Goal: Task Accomplishment & Management: Use online tool/utility

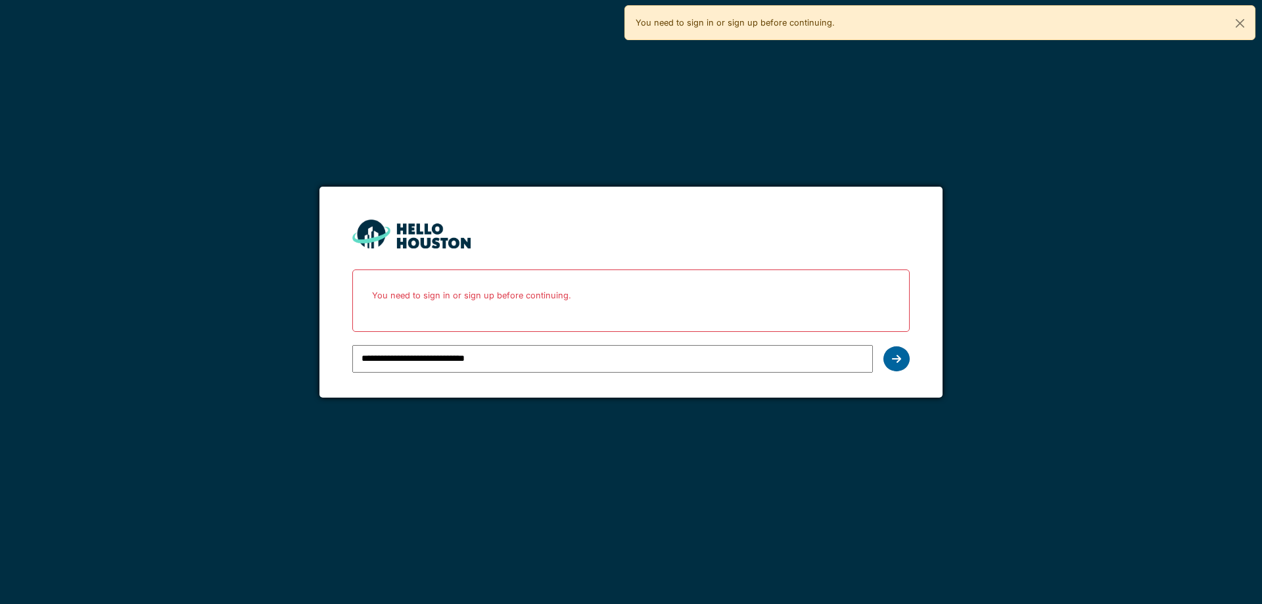
click at [891, 363] on div at bounding box center [896, 358] width 26 height 25
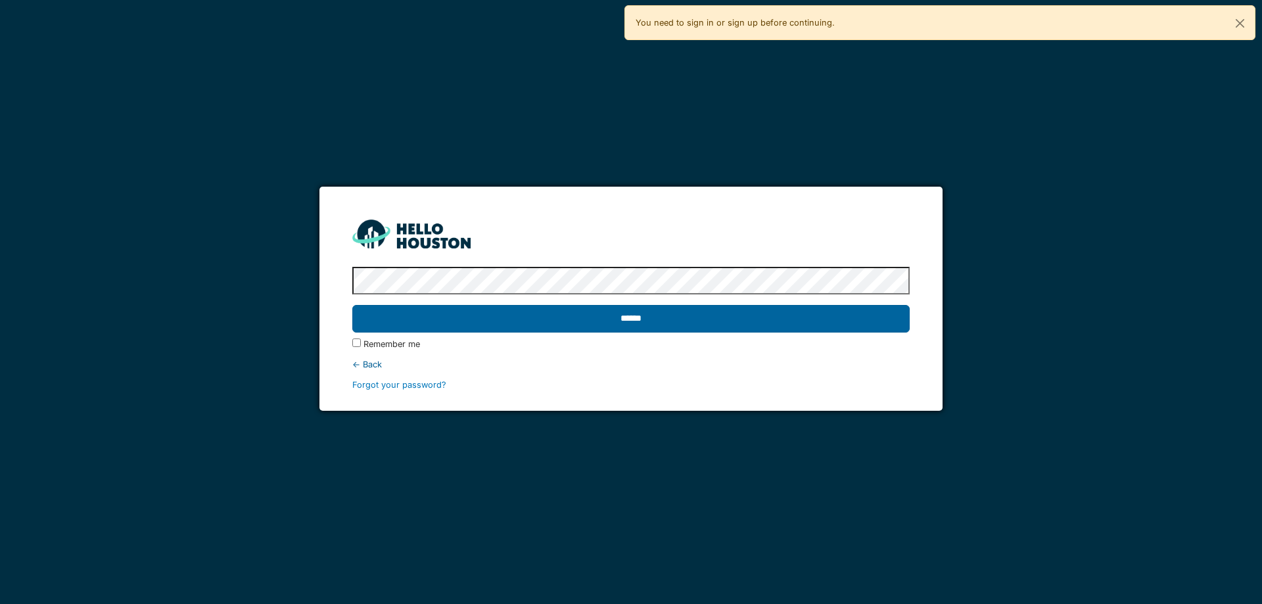
click at [707, 317] on input "******" at bounding box center [630, 319] width 557 height 28
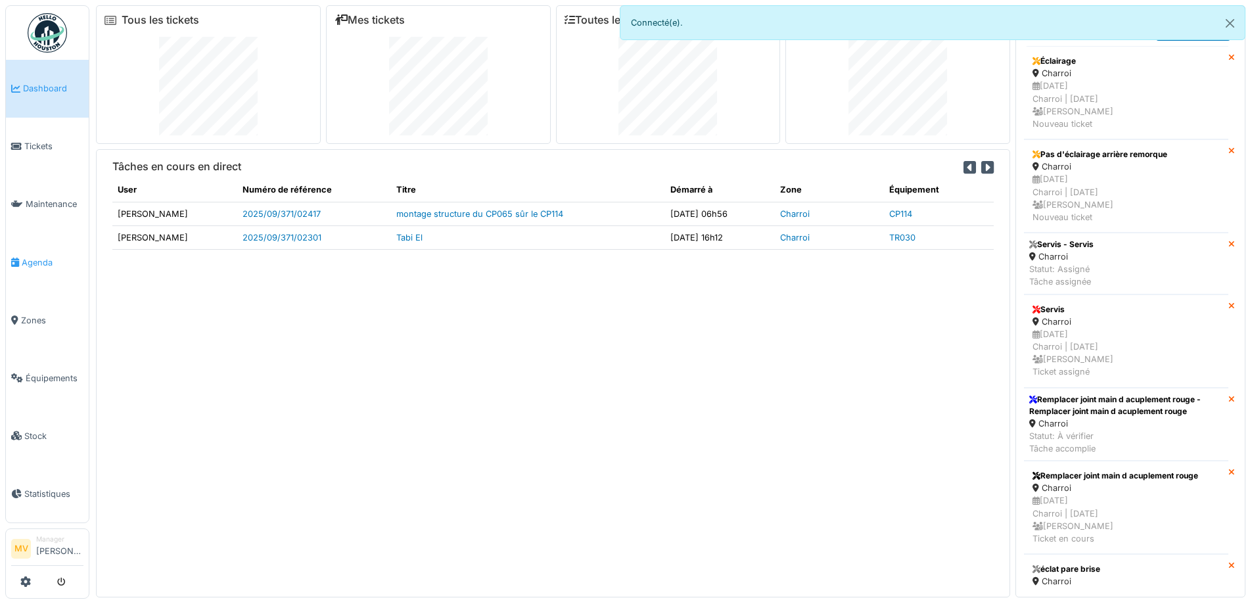
click at [42, 260] on span "Agenda" at bounding box center [53, 262] width 62 height 12
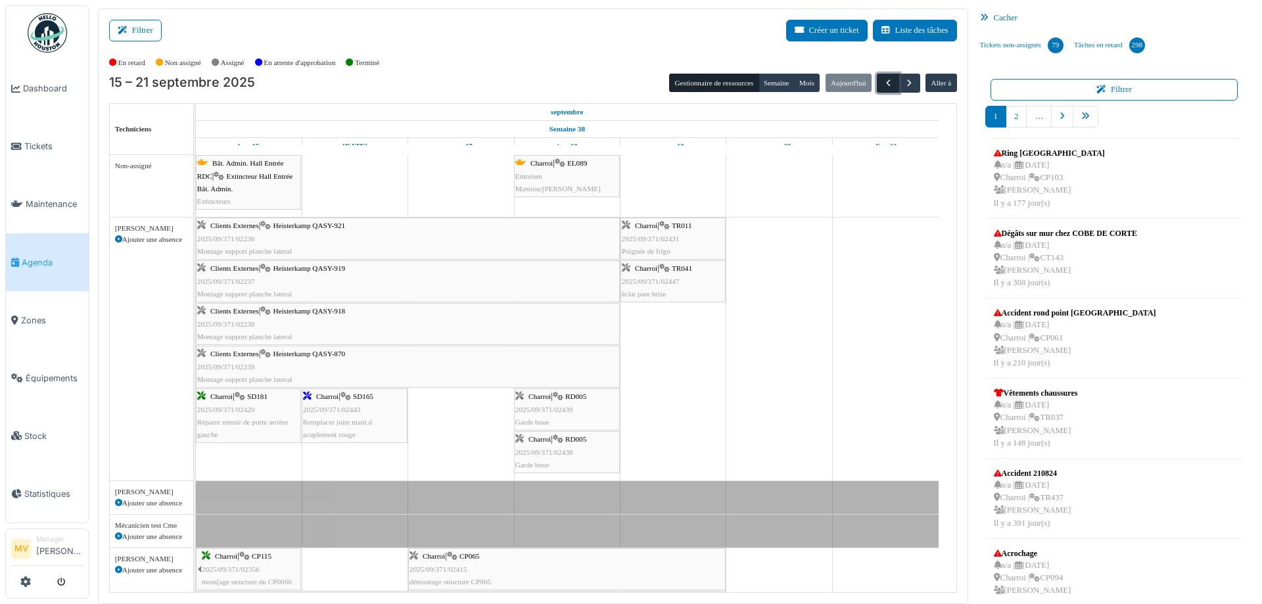
click at [884, 81] on span "button" at bounding box center [888, 83] width 11 height 11
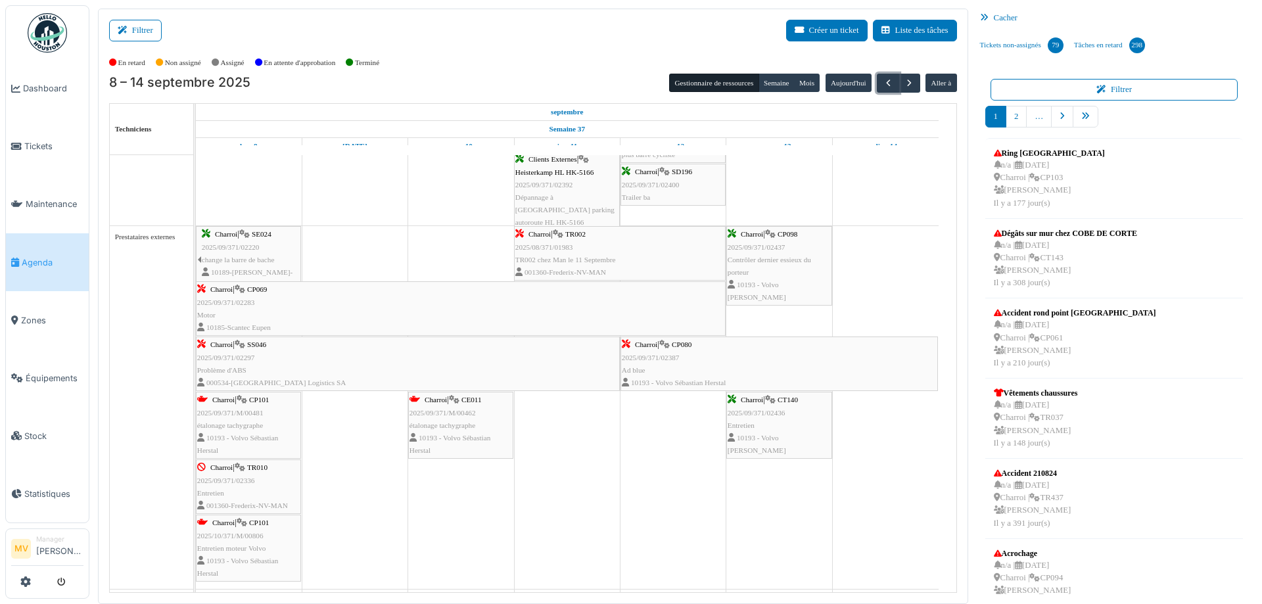
click at [811, 258] on span "Contrôler dernier essieux du porteur" at bounding box center [769, 266] width 83 height 20
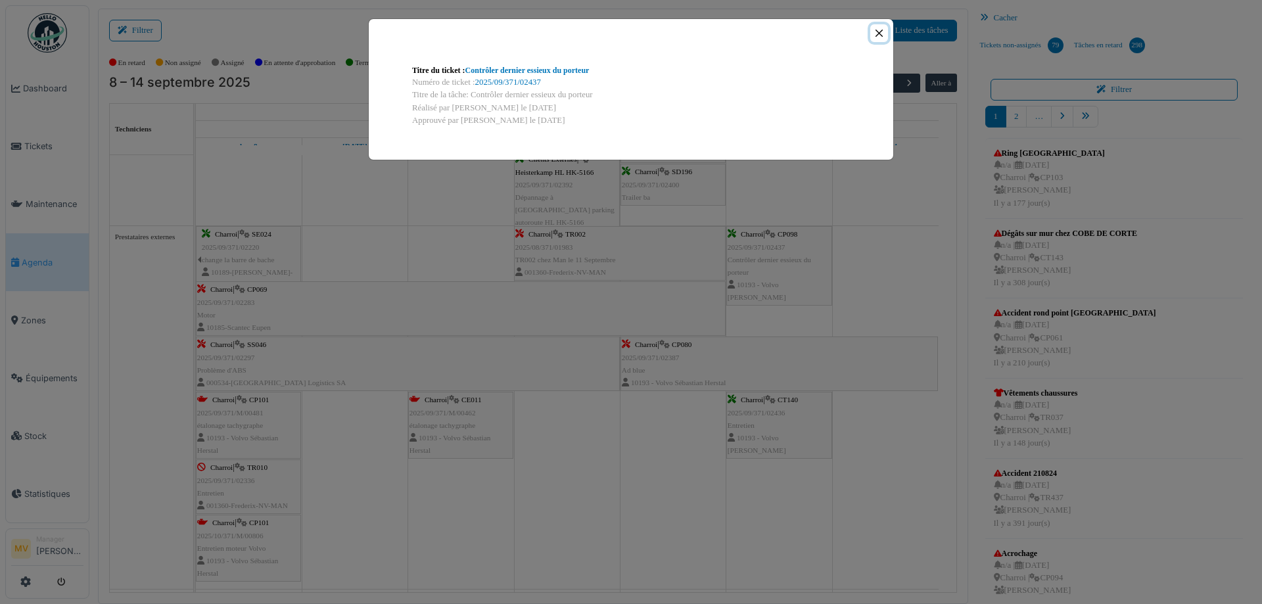
click at [873, 32] on button "Close" at bounding box center [879, 33] width 18 height 18
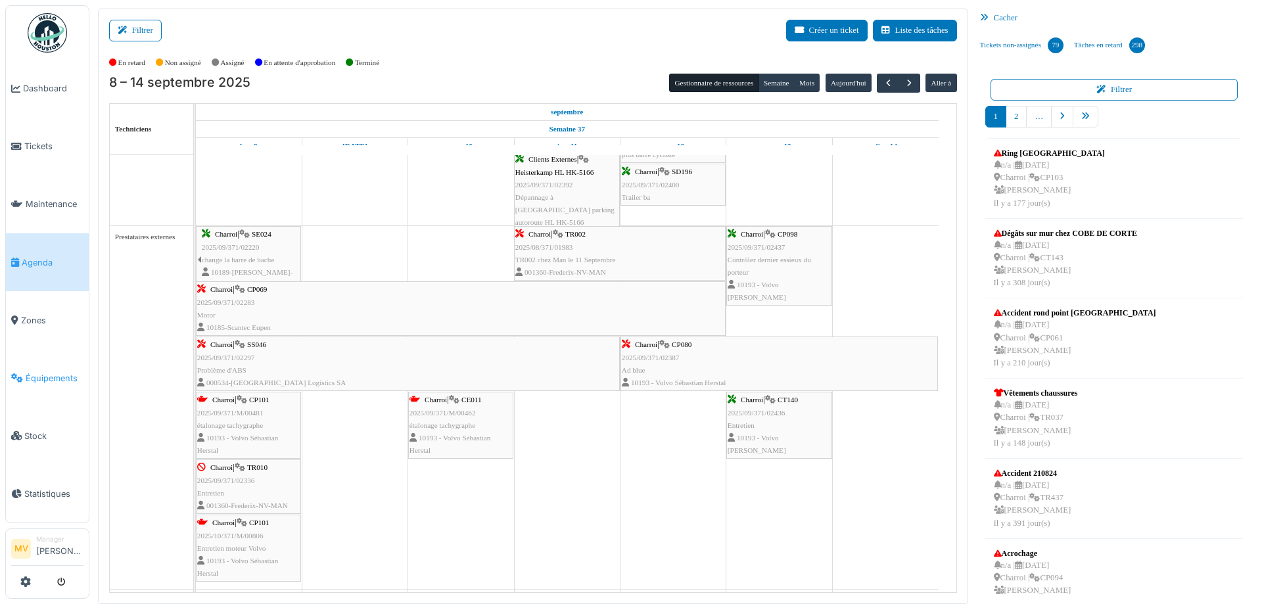
click at [65, 378] on span "Équipements" at bounding box center [55, 378] width 58 height 12
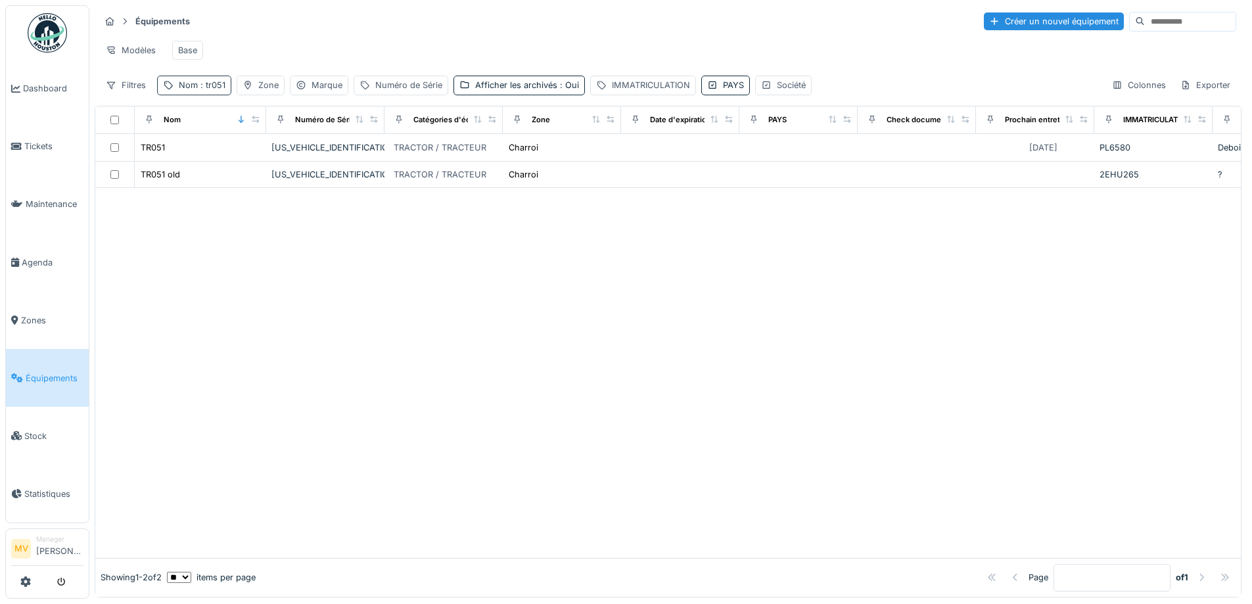
click at [180, 89] on div "Nom : tr051" at bounding box center [202, 85] width 47 height 12
click at [283, 159] on icon at bounding box center [278, 158] width 11 height 9
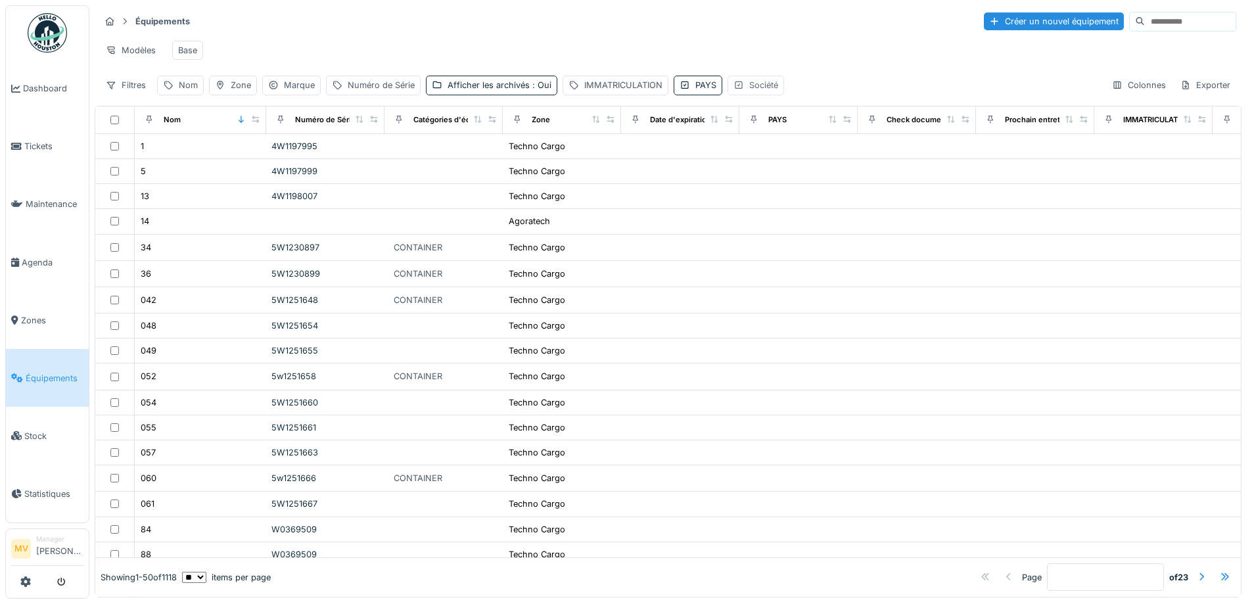
click at [755, 91] on div "Société" at bounding box center [763, 85] width 29 height 12
click at [855, 158] on icon at bounding box center [856, 158] width 7 height 4
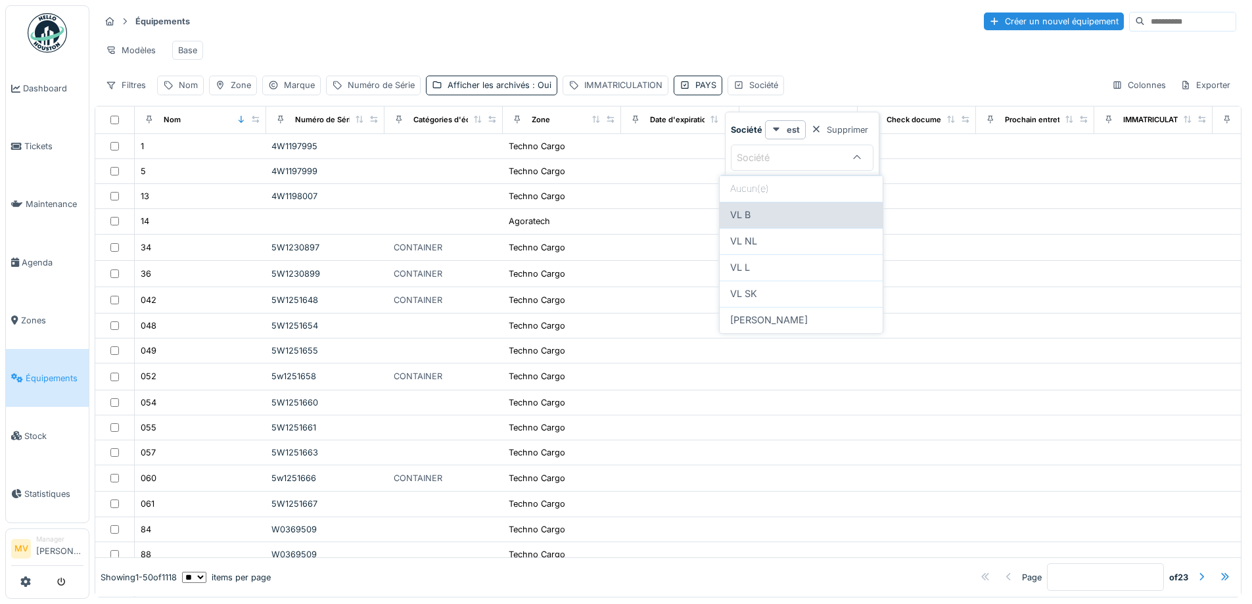
click at [833, 215] on div "VL B" at bounding box center [801, 215] width 142 height 14
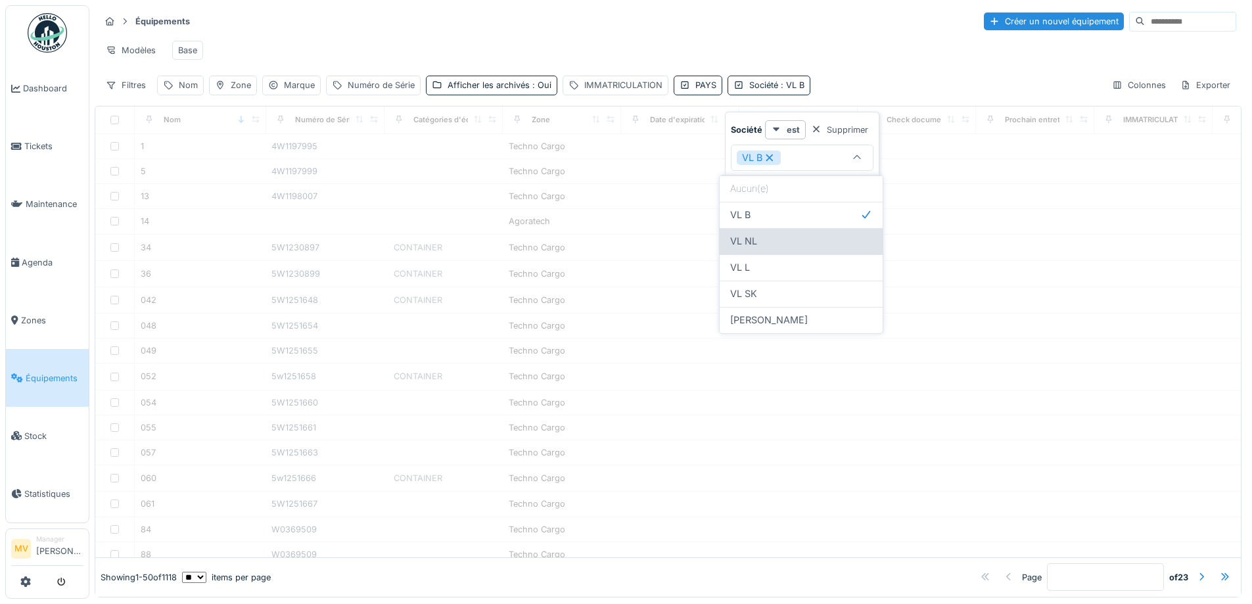
click at [824, 238] on div "VL NL" at bounding box center [801, 241] width 142 height 14
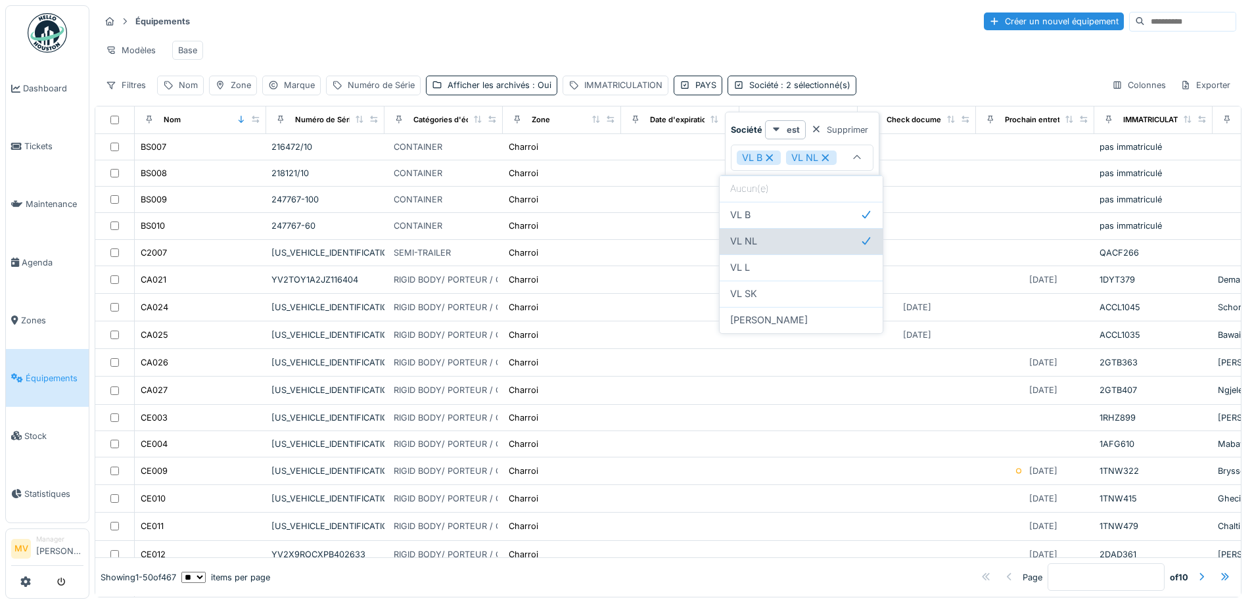
click at [822, 265] on div "VL L" at bounding box center [801, 267] width 142 height 14
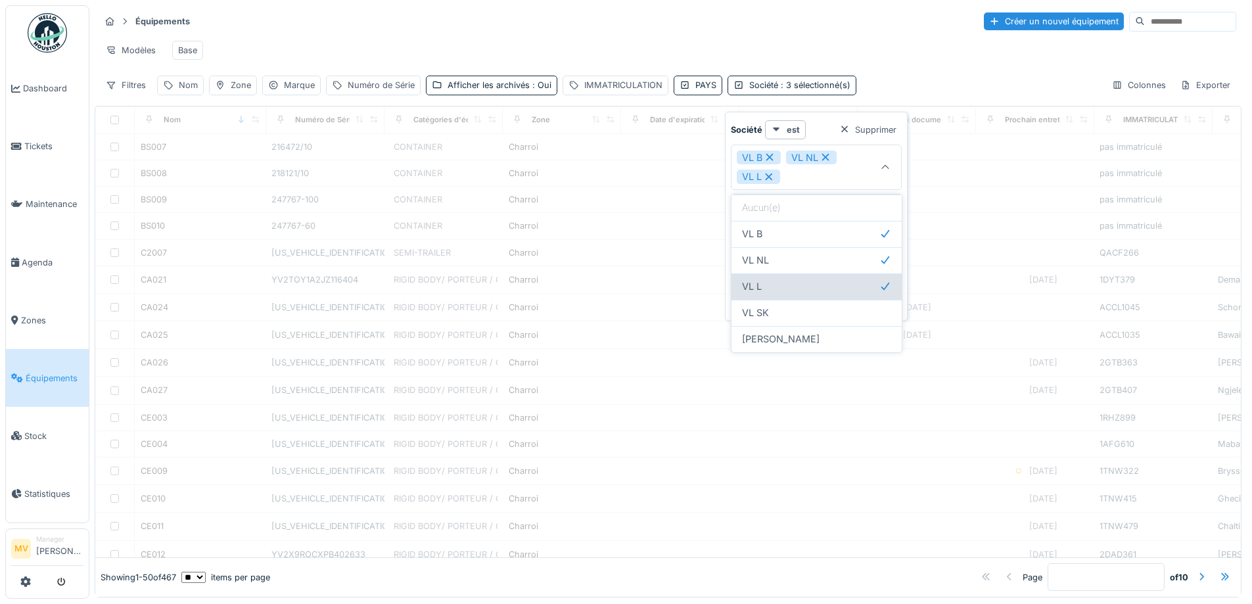
click at [820, 286] on div "VL L" at bounding box center [816, 286] width 149 height 14
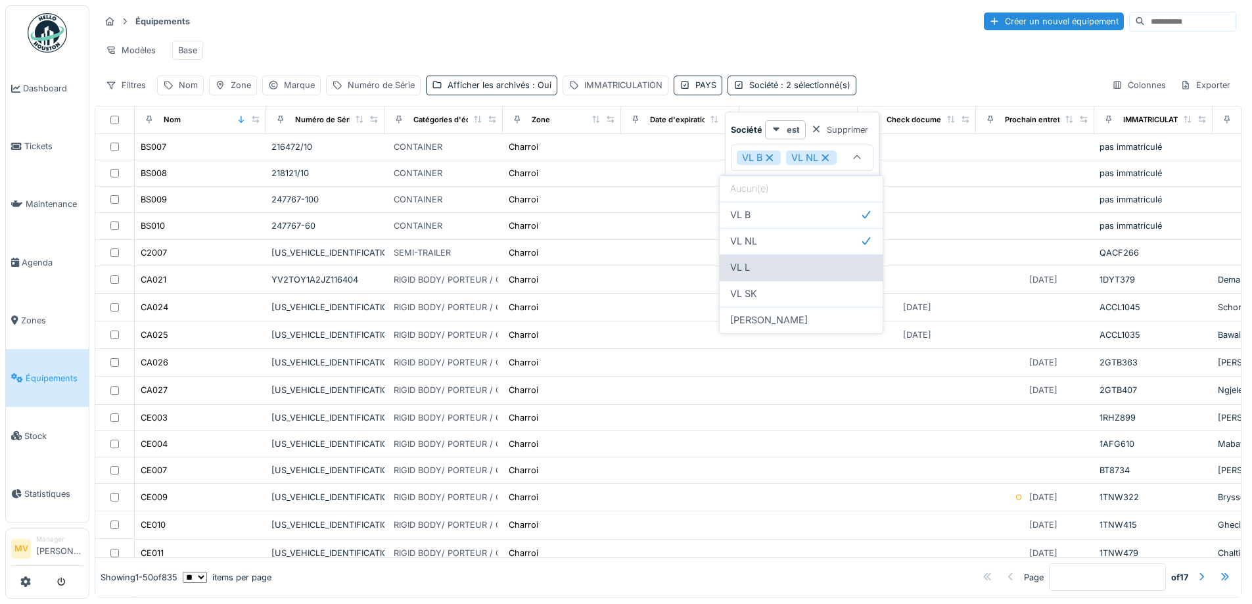
click at [818, 264] on div "VL L" at bounding box center [801, 267] width 142 height 14
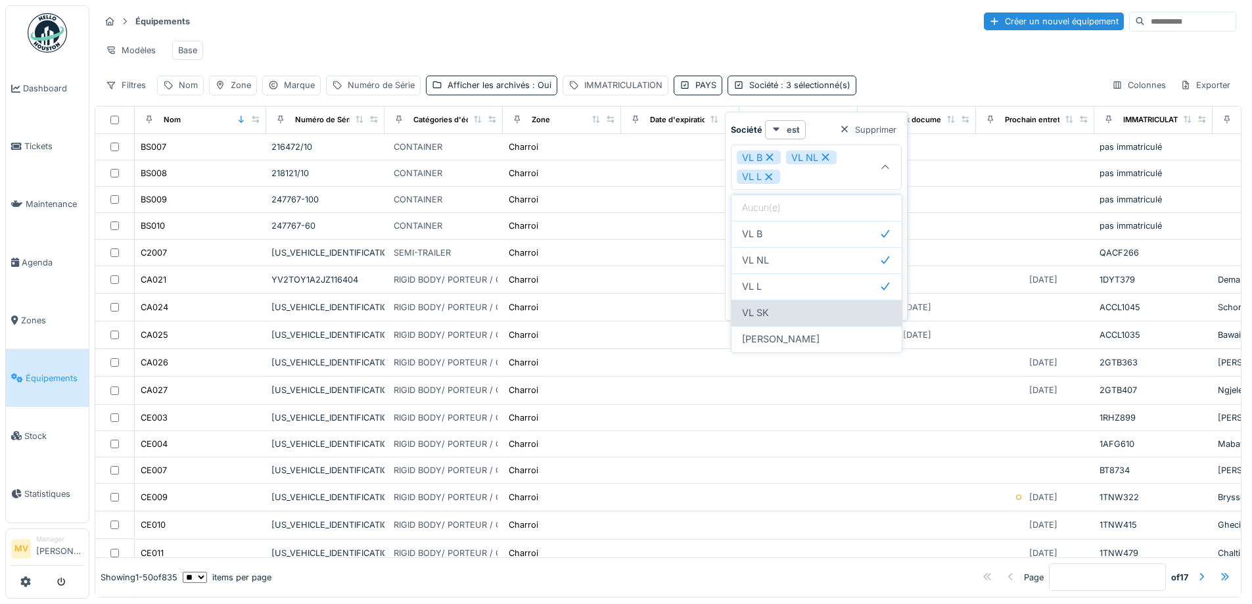
click at [816, 310] on div "VL SK" at bounding box center [816, 313] width 149 height 14
type input "**********"
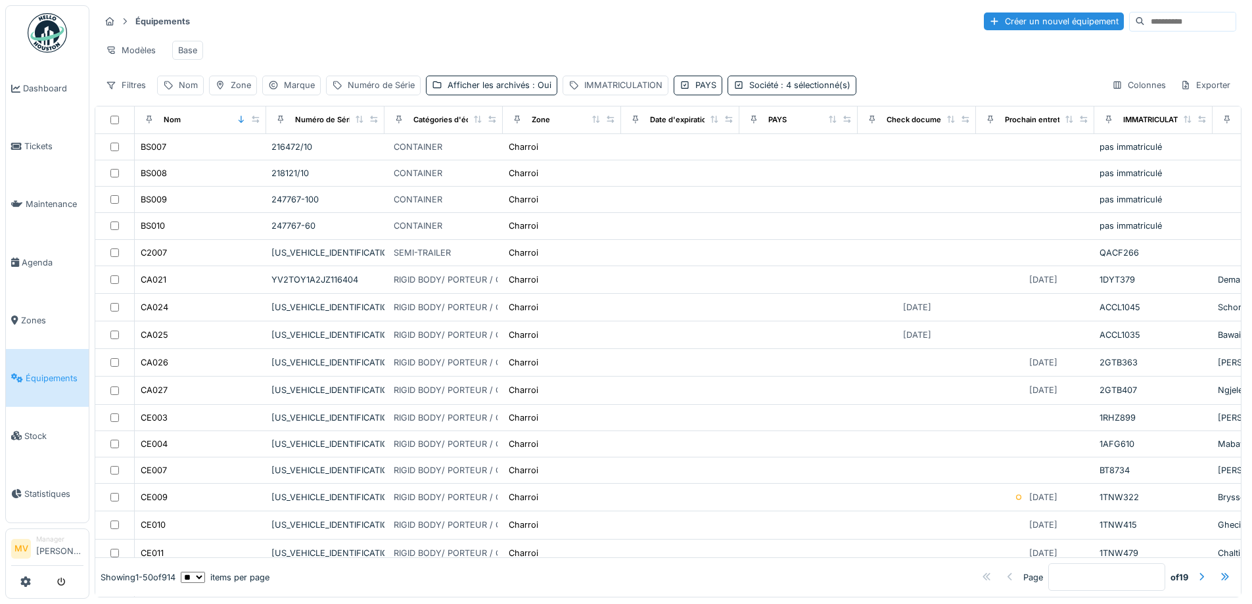
click at [908, 95] on div "Filtres Nom Zone Marque Numéro de Série Afficher les archivés : Oui IMMATRICULA…" at bounding box center [668, 85] width 1136 height 19
click at [1203, 91] on div "Exporter" at bounding box center [1205, 85] width 62 height 19
click at [1116, 146] on div "Export Excel" at bounding box center [1148, 144] width 112 height 20
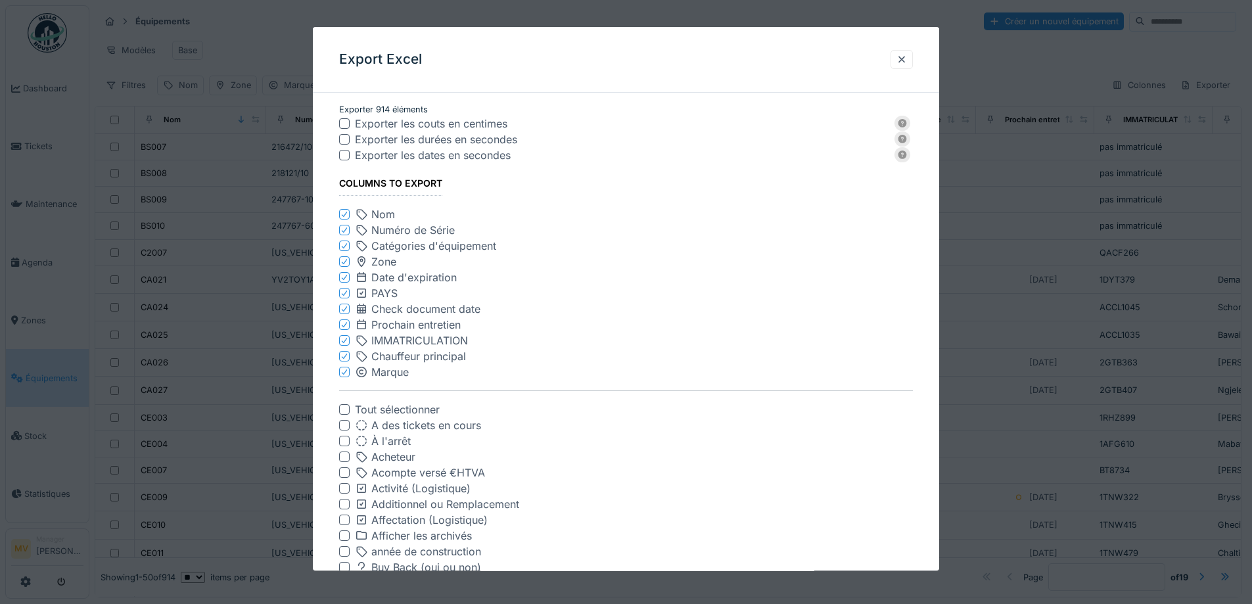
scroll to position [1783, 0]
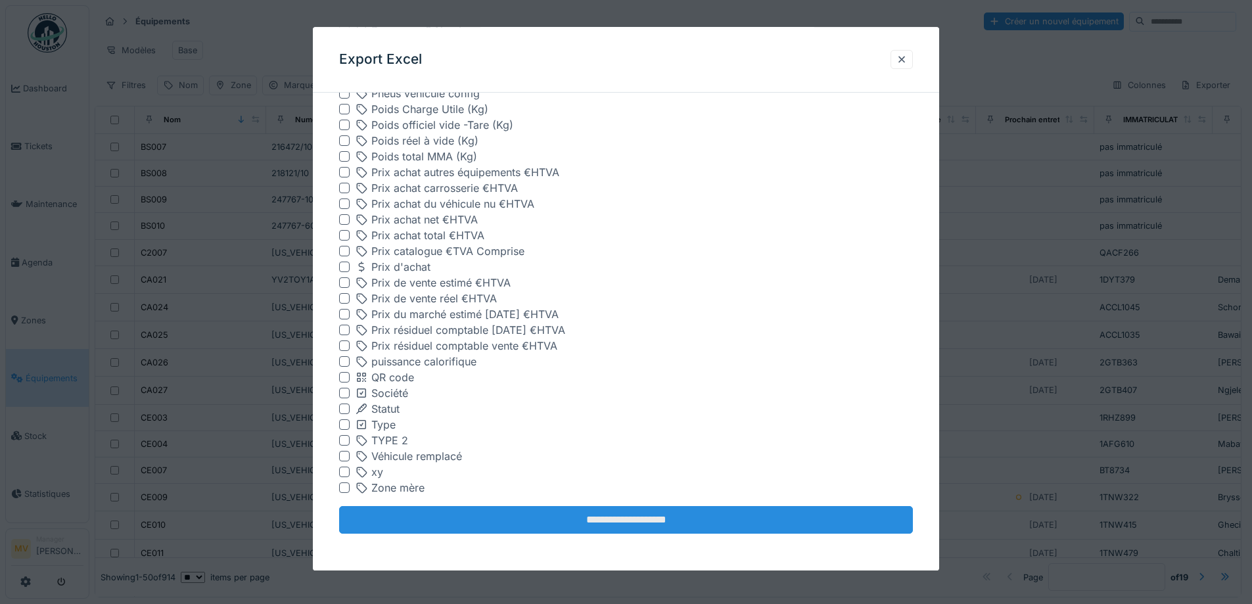
click at [681, 520] on input "**********" at bounding box center [626, 521] width 574 height 28
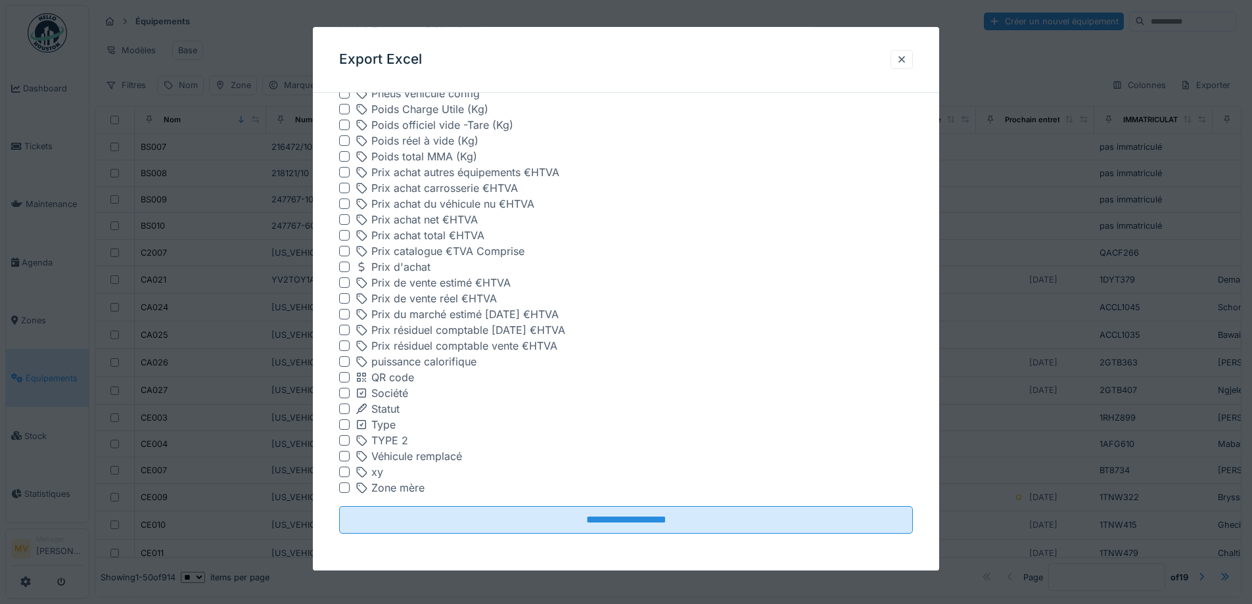
scroll to position [0, 0]
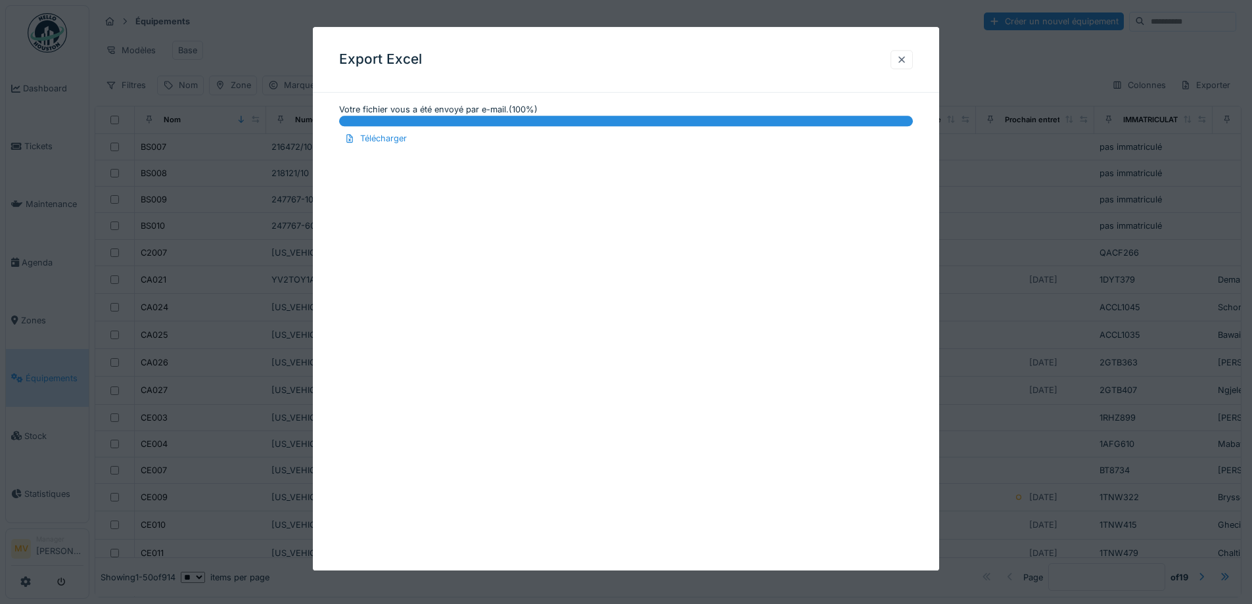
click at [907, 60] on div at bounding box center [901, 59] width 11 height 12
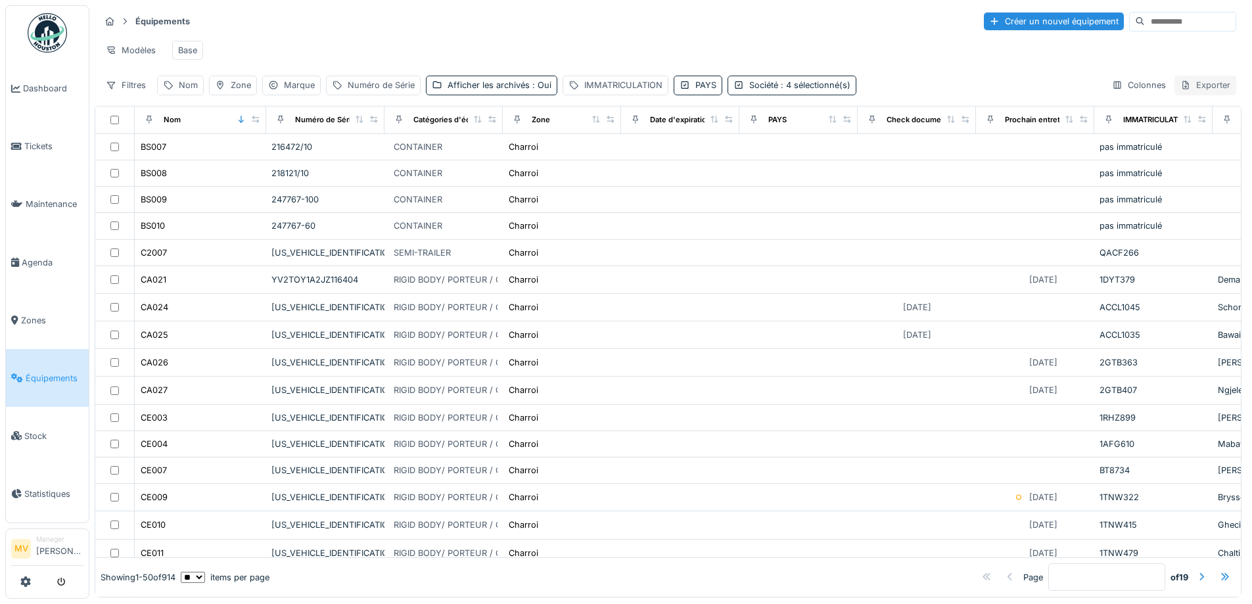
drag, startPoint x: 1211, startPoint y: 95, endPoint x: 1203, endPoint y: 95, distance: 7.9
click at [1211, 95] on div "Exporter" at bounding box center [1205, 85] width 62 height 19
click at [1136, 150] on div "Export Excel" at bounding box center [1148, 144] width 112 height 20
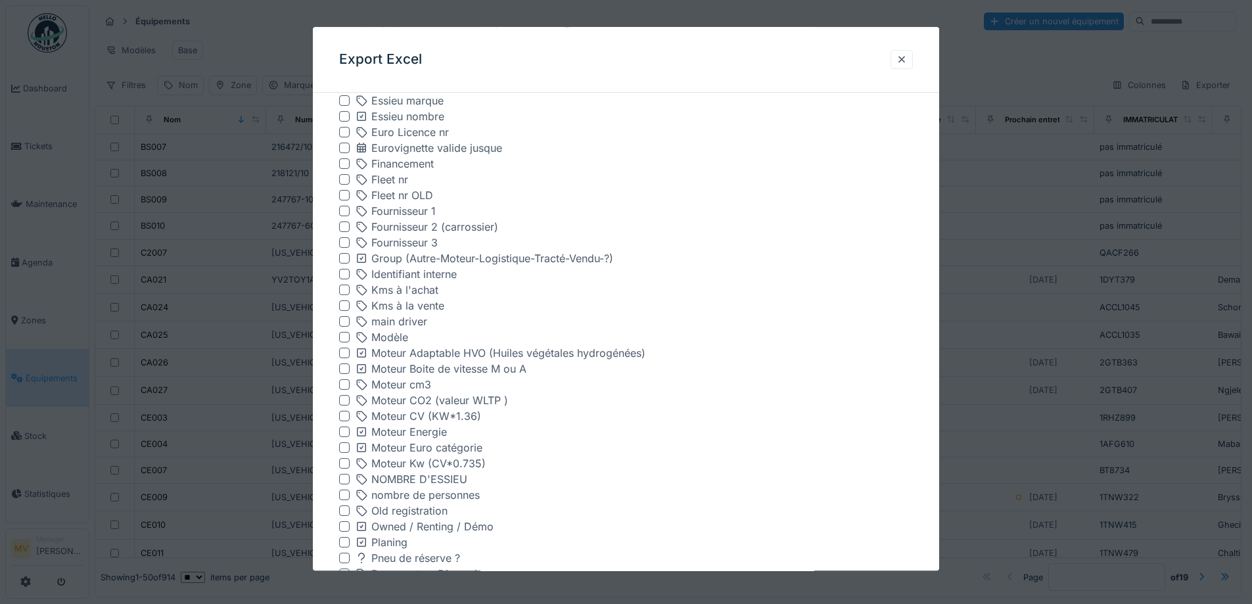
scroll to position [732, 0]
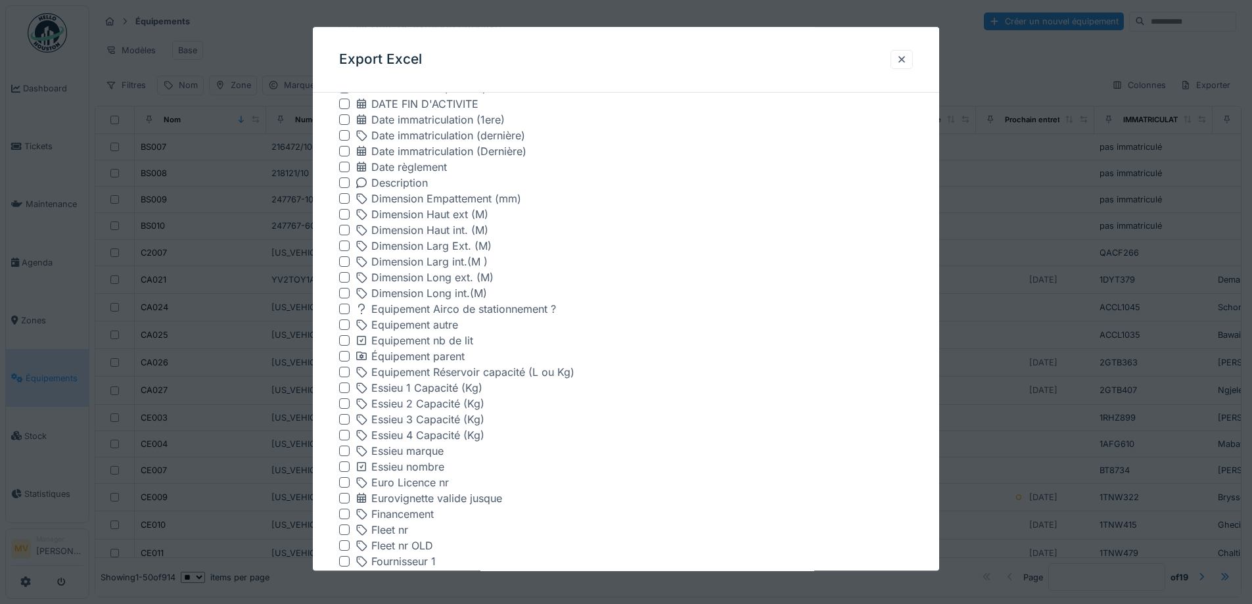
click at [346, 121] on div at bounding box center [344, 120] width 11 height 11
click at [346, 135] on div at bounding box center [344, 136] width 11 height 11
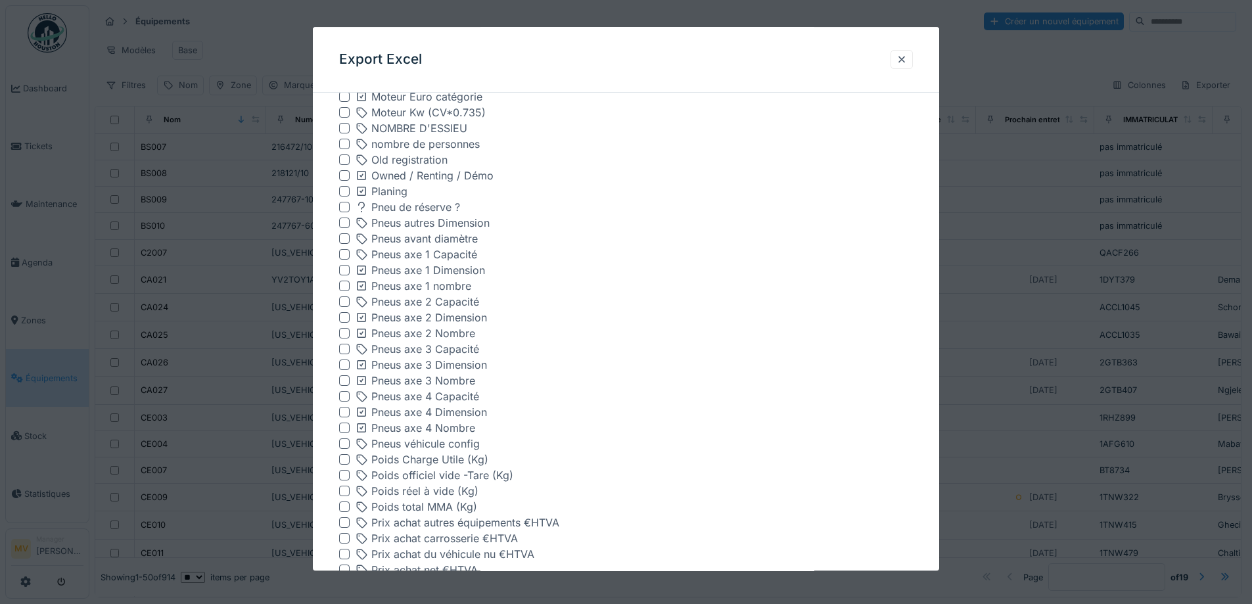
scroll to position [1783, 0]
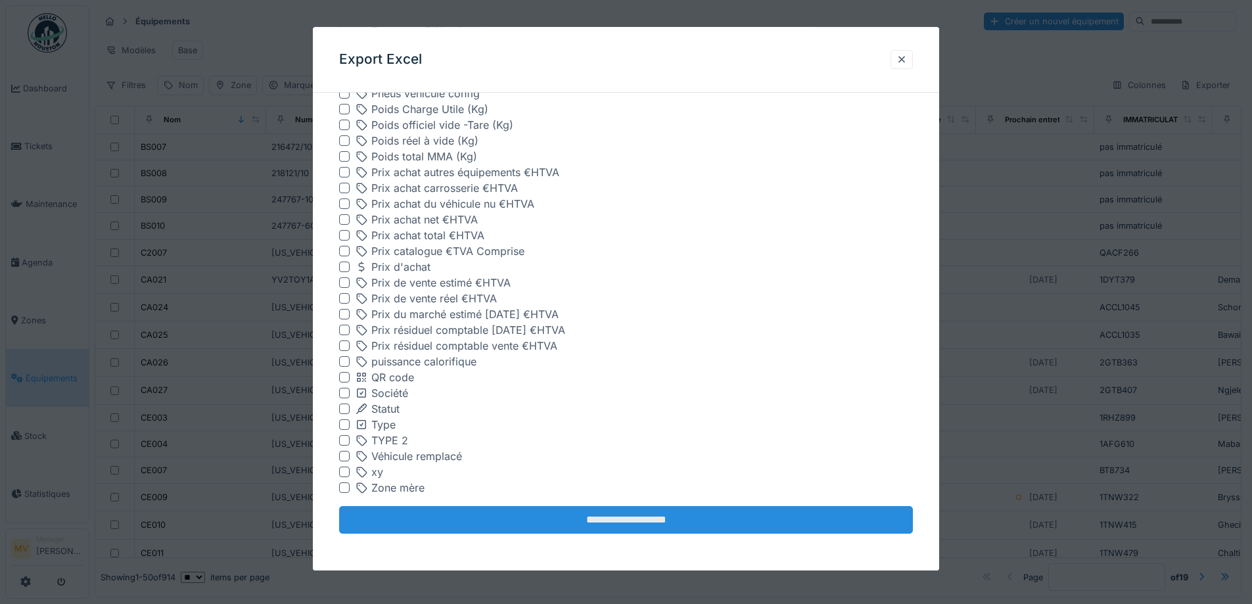
click at [671, 516] on input "**********" at bounding box center [626, 521] width 574 height 28
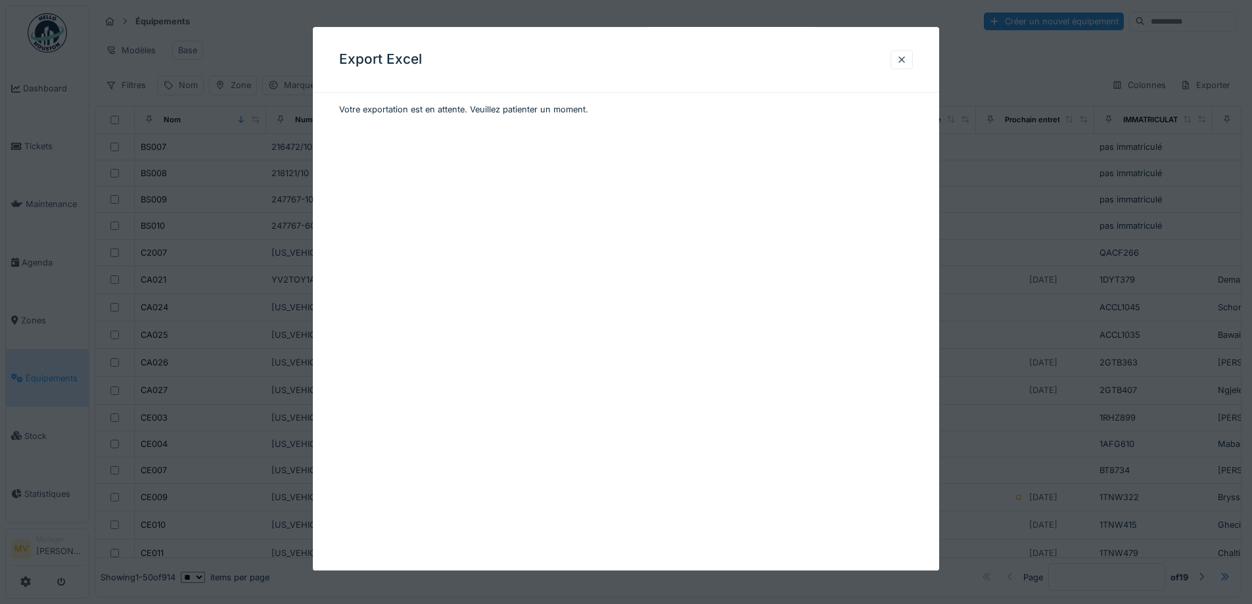
scroll to position [0, 0]
click at [906, 60] on div at bounding box center [901, 59] width 11 height 12
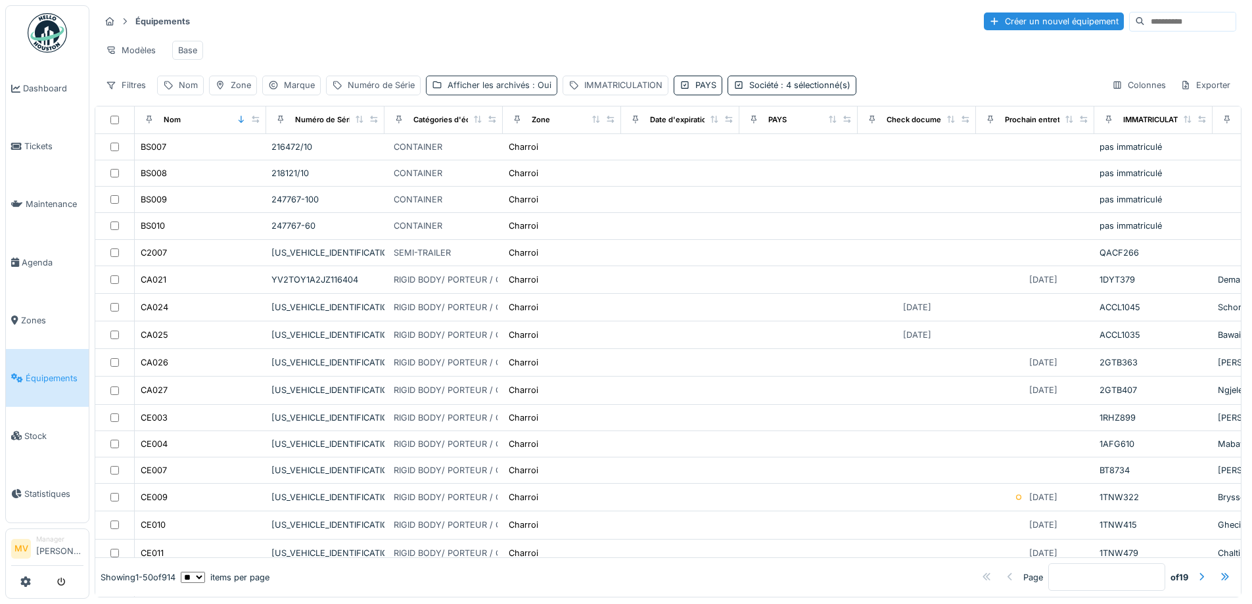
click at [512, 91] on div "Afficher les archivés : Oui" at bounding box center [500, 85] width 104 height 12
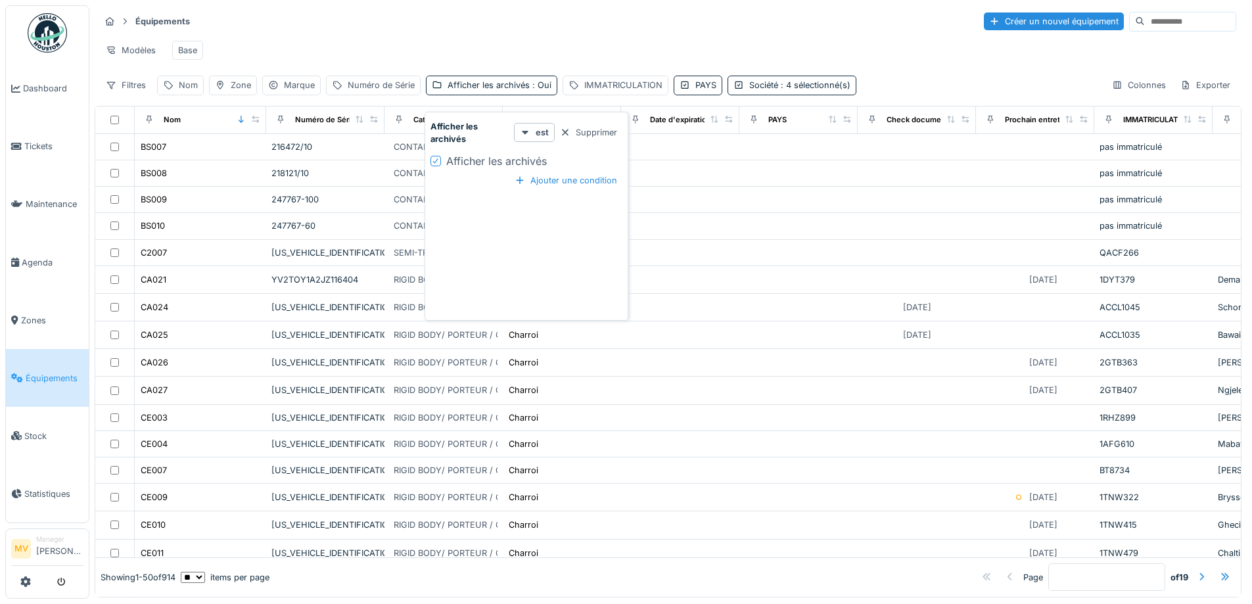
click at [439, 160] on icon at bounding box center [436, 161] width 8 height 7
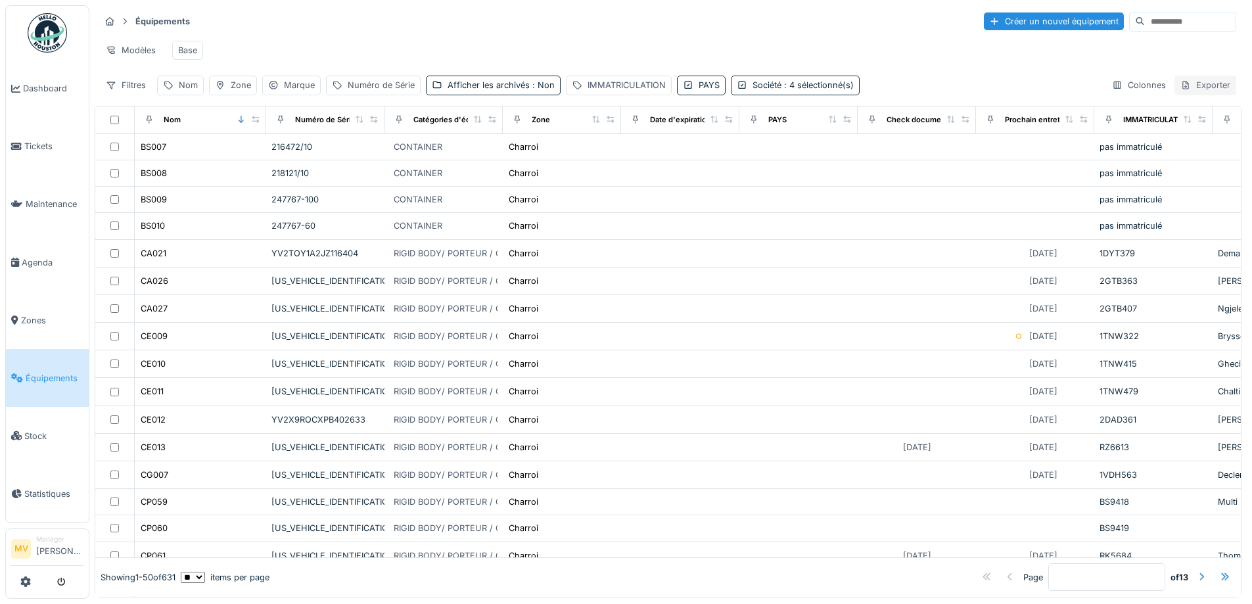
click at [1199, 92] on div "Exporter" at bounding box center [1205, 85] width 62 height 19
click at [1109, 135] on div "Export Excel" at bounding box center [1148, 144] width 112 height 20
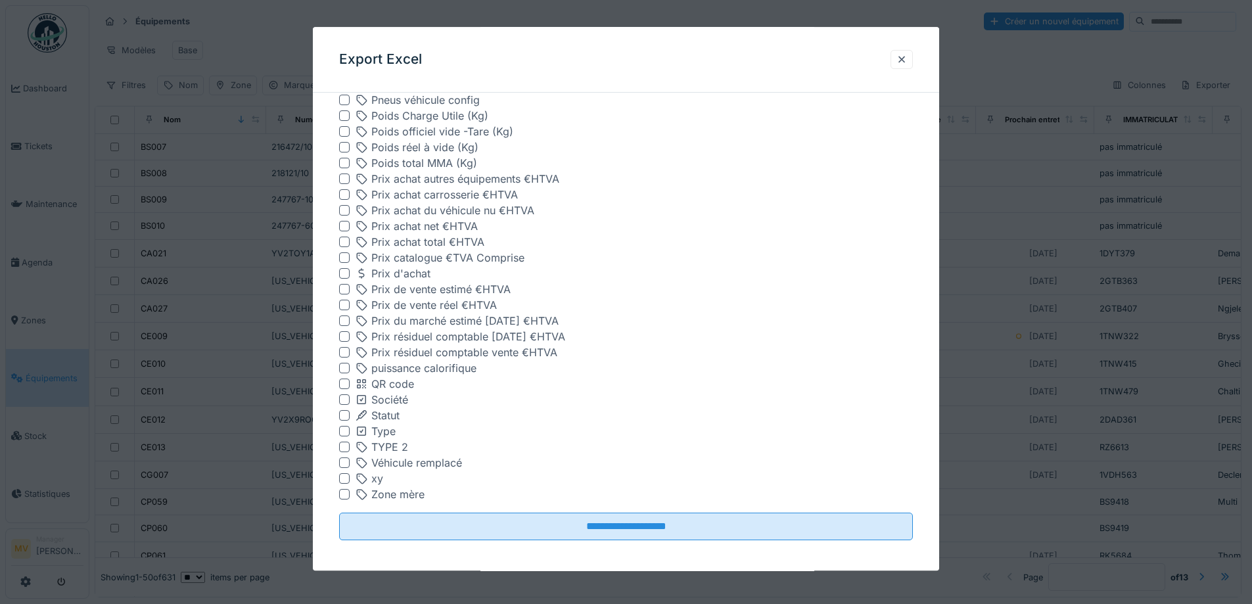
scroll to position [1783, 0]
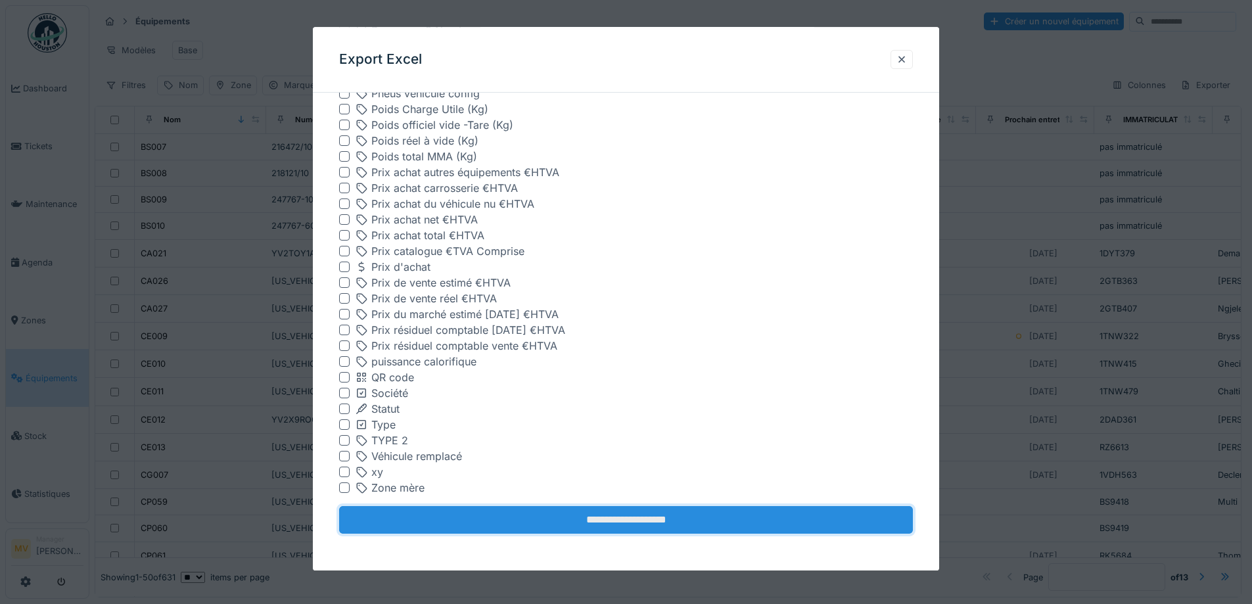
click at [689, 515] on input "**********" at bounding box center [626, 521] width 574 height 28
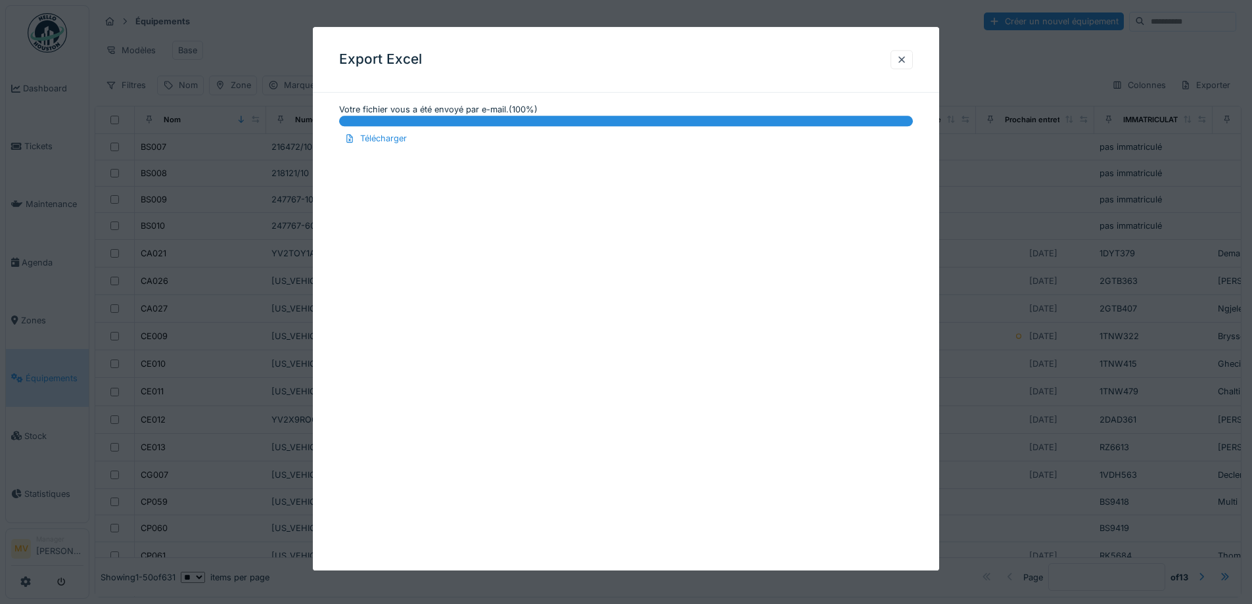
drag, startPoint x: 904, startPoint y: 59, endPoint x: 872, endPoint y: 49, distance: 33.1
click at [904, 59] on div at bounding box center [901, 59] width 11 height 12
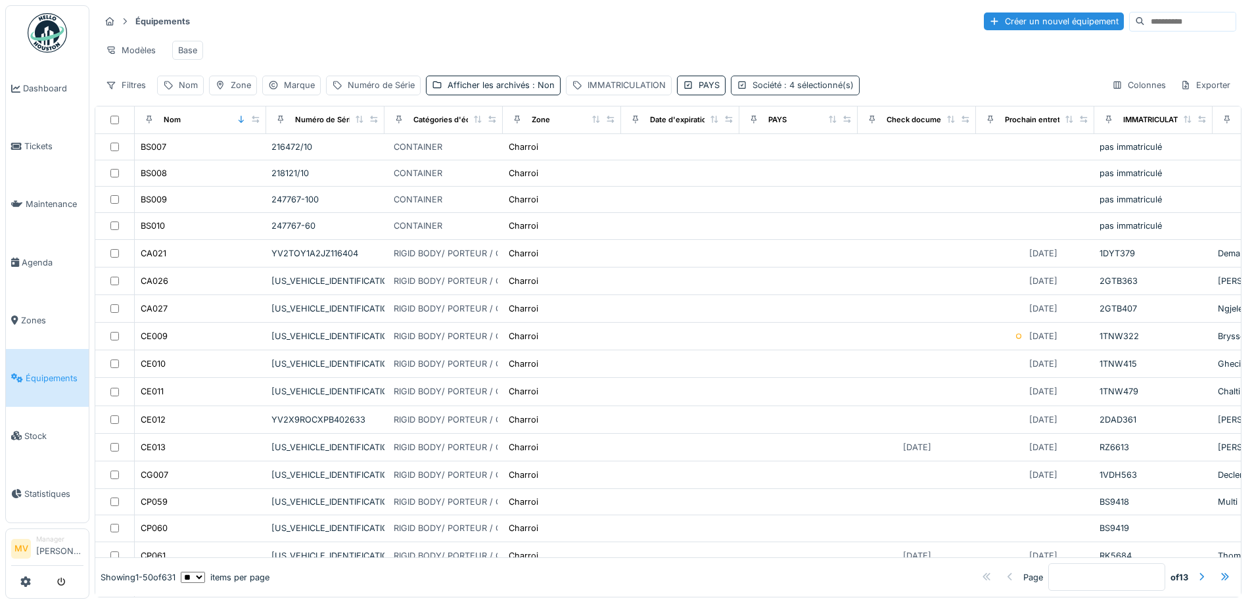
click at [820, 90] on span ": 4 sélectionné(s)" at bounding box center [817, 85] width 72 height 10
click at [954, 77] on div "Équipements Créer un nouvel équipement Modèles Base Filtres Nom Zone Marque Num…" at bounding box center [668, 52] width 1147 height 95
click at [1195, 95] on div "Exporter" at bounding box center [1205, 85] width 62 height 19
click at [1163, 149] on div "Export Excel" at bounding box center [1148, 144] width 112 height 20
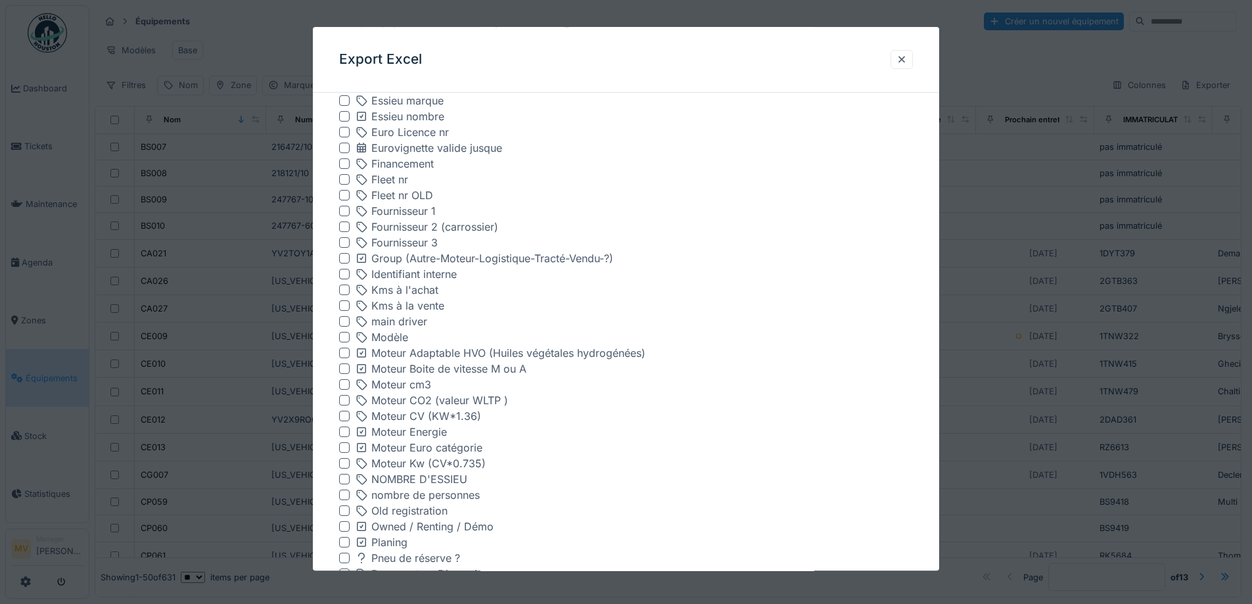
scroll to position [732, 0]
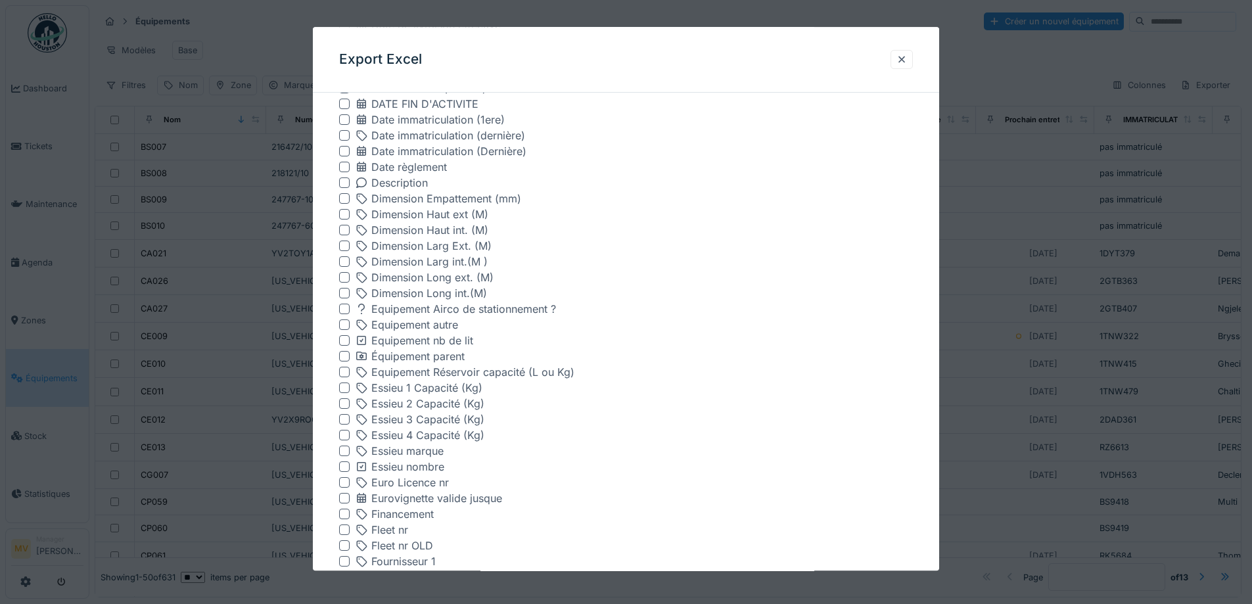
click at [345, 119] on div at bounding box center [344, 120] width 11 height 11
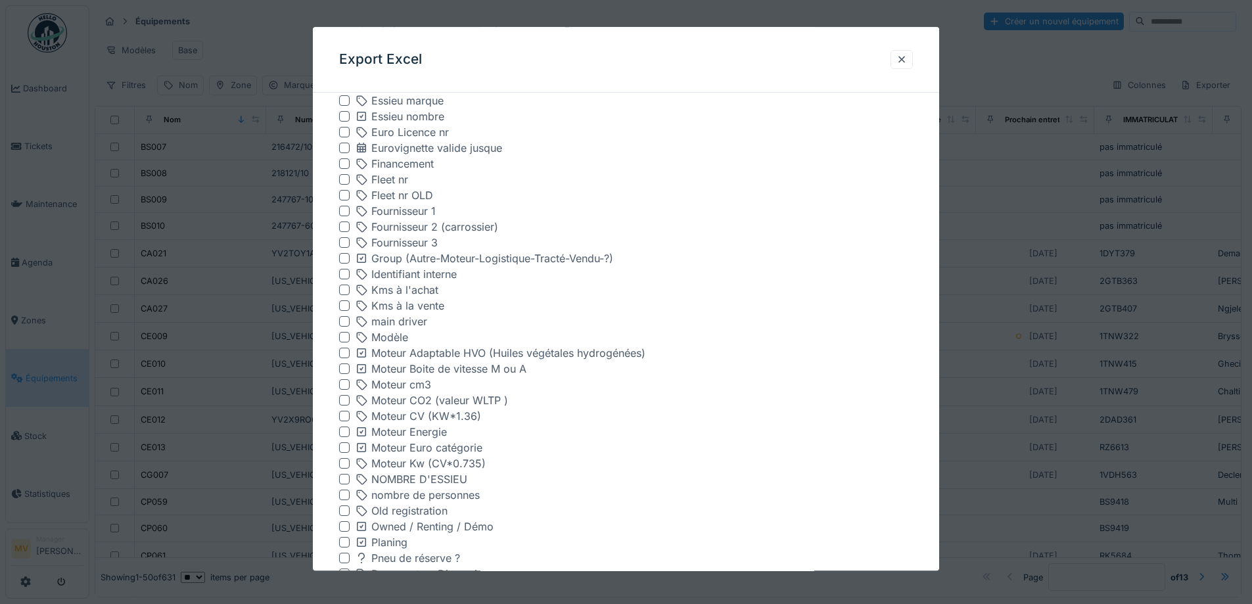
click at [345, 179] on div at bounding box center [344, 180] width 11 height 11
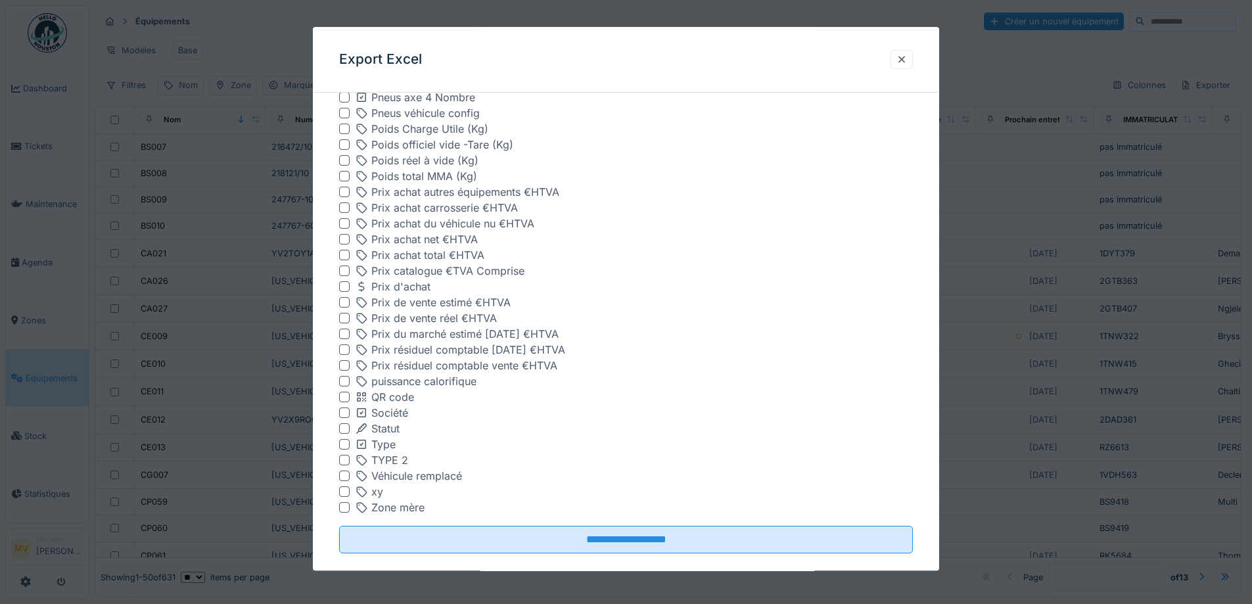
scroll to position [1783, 0]
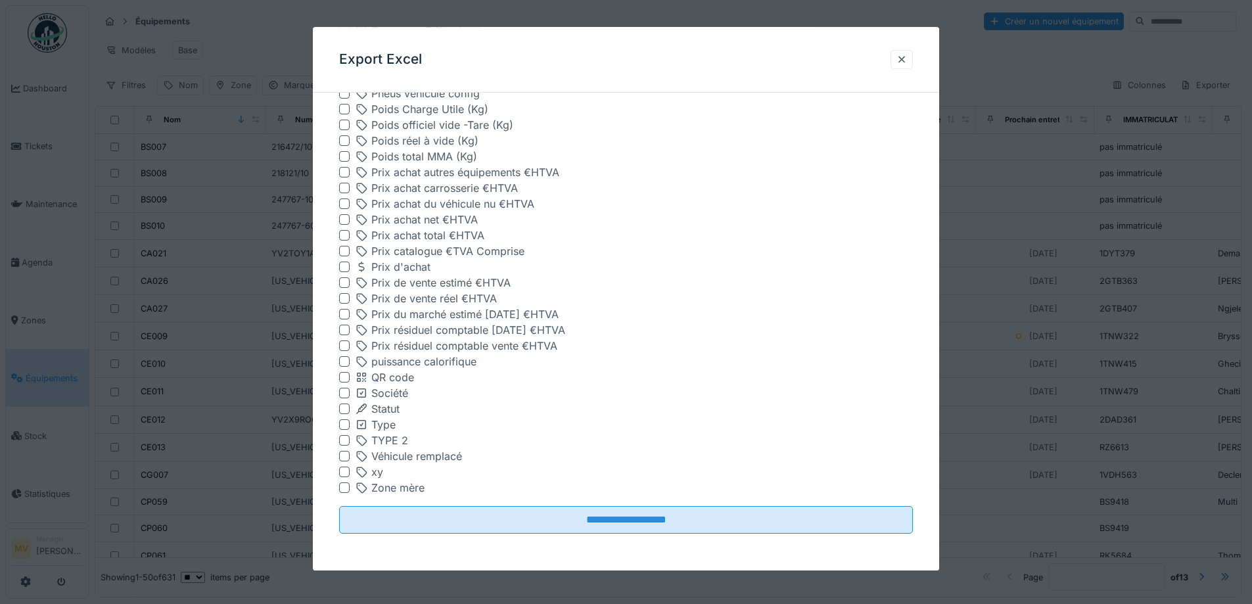
click at [656, 519] on input "**********" at bounding box center [626, 521] width 574 height 28
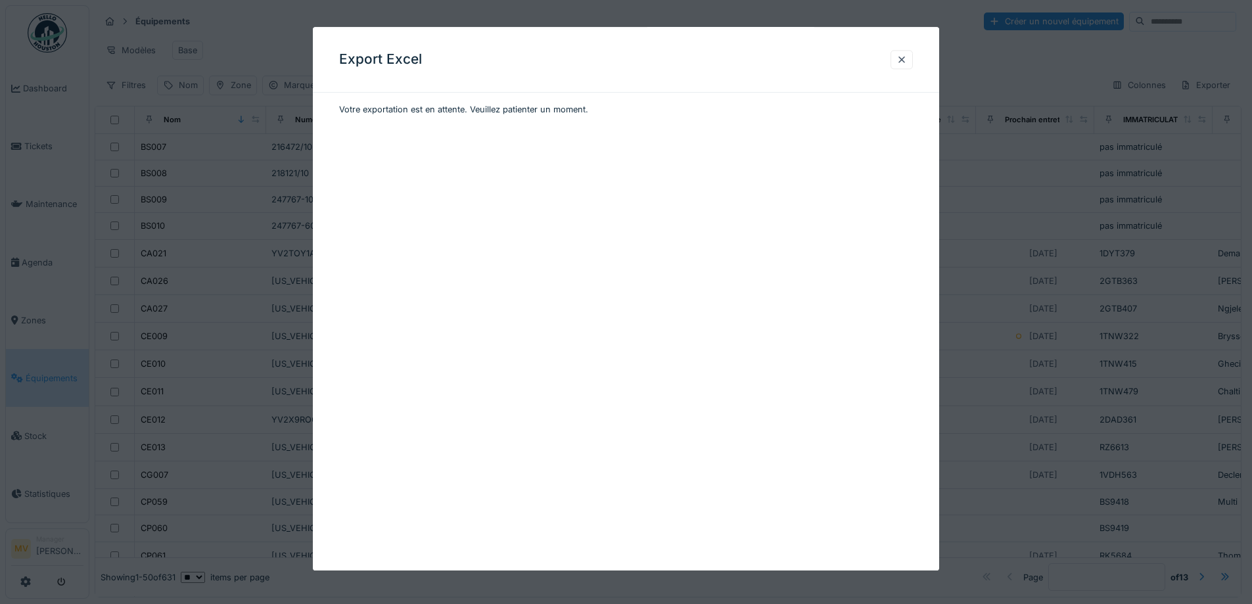
scroll to position [0, 0]
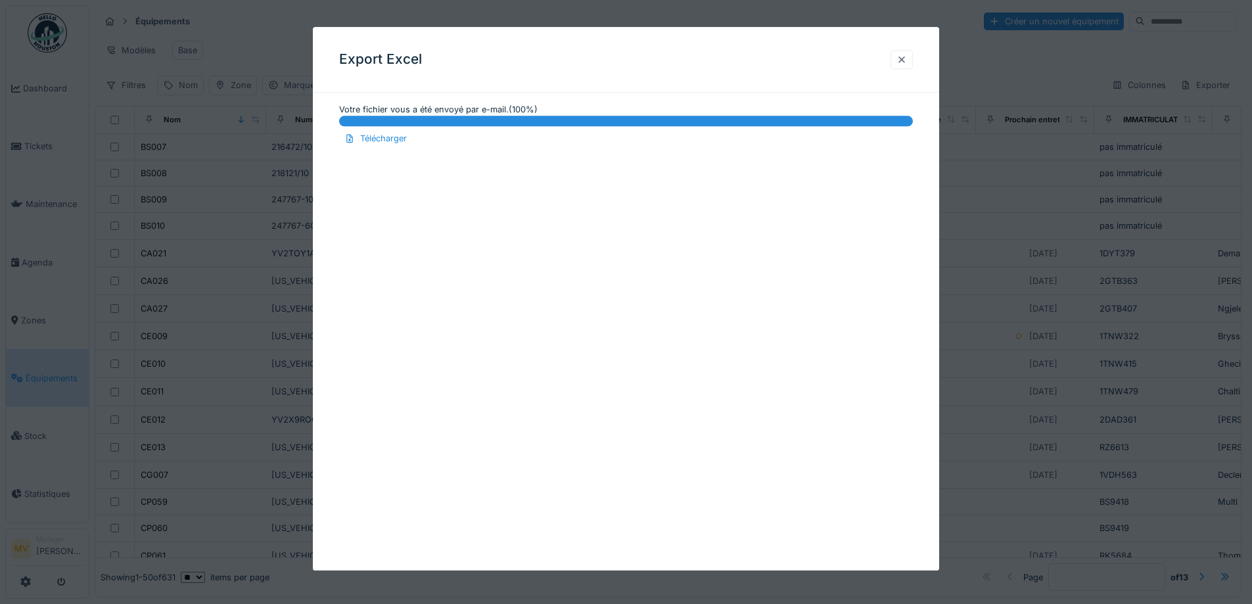
click at [907, 60] on div at bounding box center [901, 59] width 11 height 12
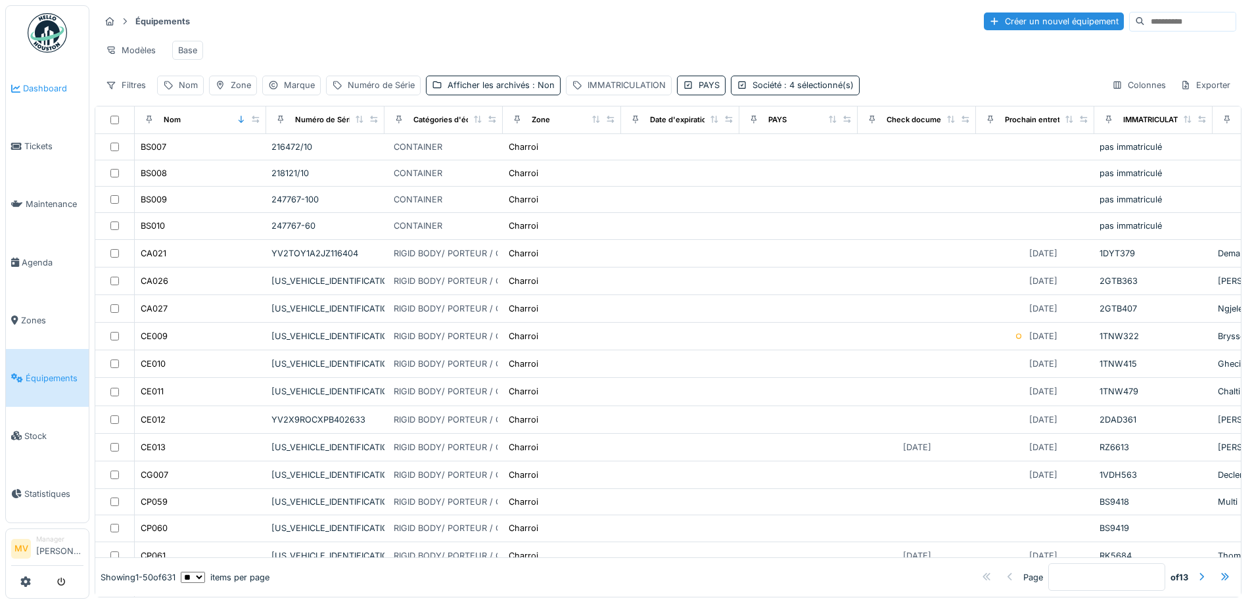
click at [38, 89] on span "Dashboard" at bounding box center [53, 88] width 60 height 12
